Goal: Use online tool/utility

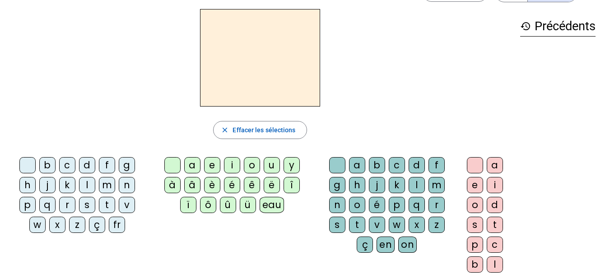
scroll to position [31, 0]
click at [105, 186] on div "m" at bounding box center [107, 185] width 16 height 16
click at [250, 164] on div "o" at bounding box center [252, 165] width 16 height 16
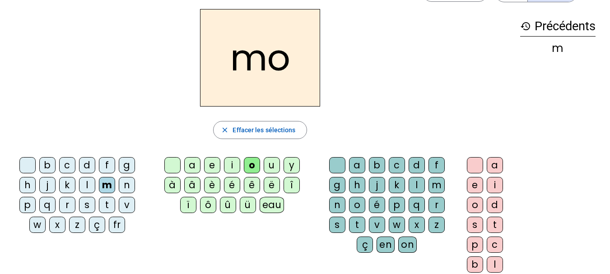
click at [354, 228] on div "t" at bounding box center [357, 225] width 16 height 16
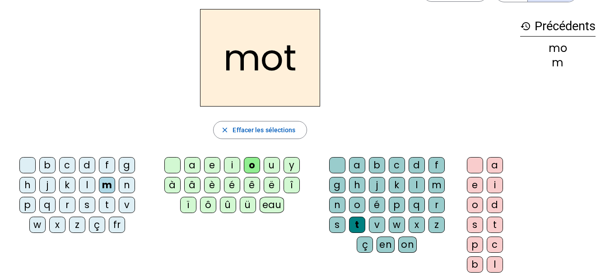
click at [32, 204] on div "p" at bounding box center [27, 205] width 16 height 16
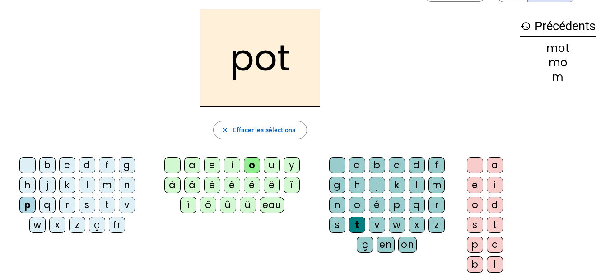
click at [88, 187] on div "l" at bounding box center [87, 185] width 16 height 16
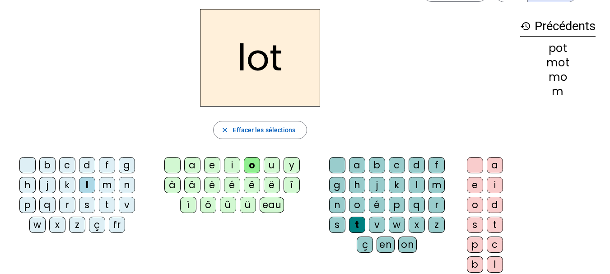
click at [69, 206] on div "r" at bounding box center [67, 205] width 16 height 16
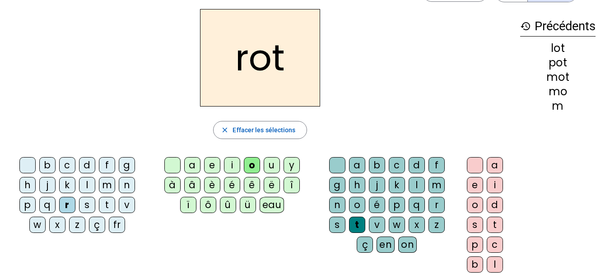
click at [198, 162] on div "a" at bounding box center [192, 165] width 16 height 16
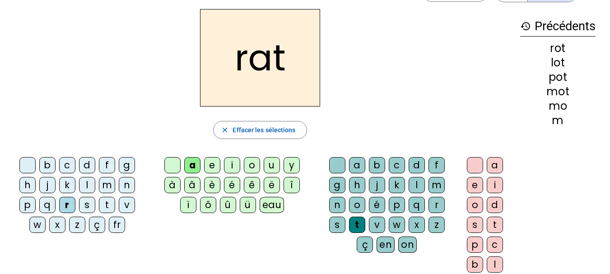
click at [236, 167] on div "i" at bounding box center [232, 165] width 16 height 16
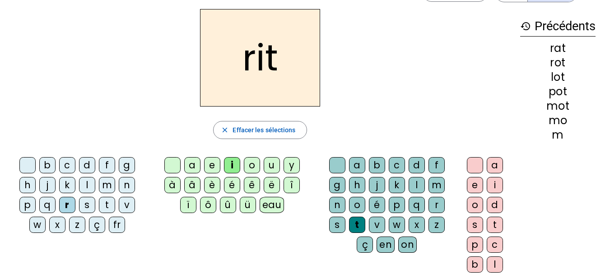
click at [123, 204] on div "v" at bounding box center [127, 205] width 16 height 16
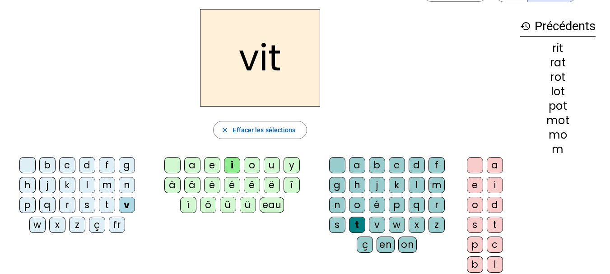
click at [108, 188] on div "m" at bounding box center [107, 185] width 16 height 16
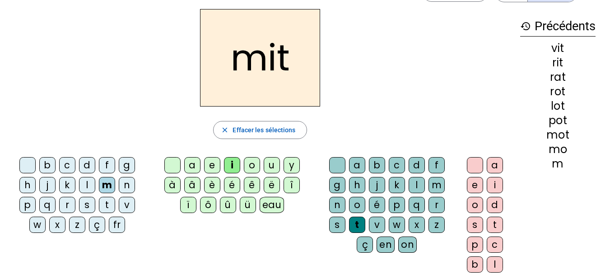
click at [88, 166] on div "d" at bounding box center [87, 165] width 16 height 16
